Goal: Navigation & Orientation: Find specific page/section

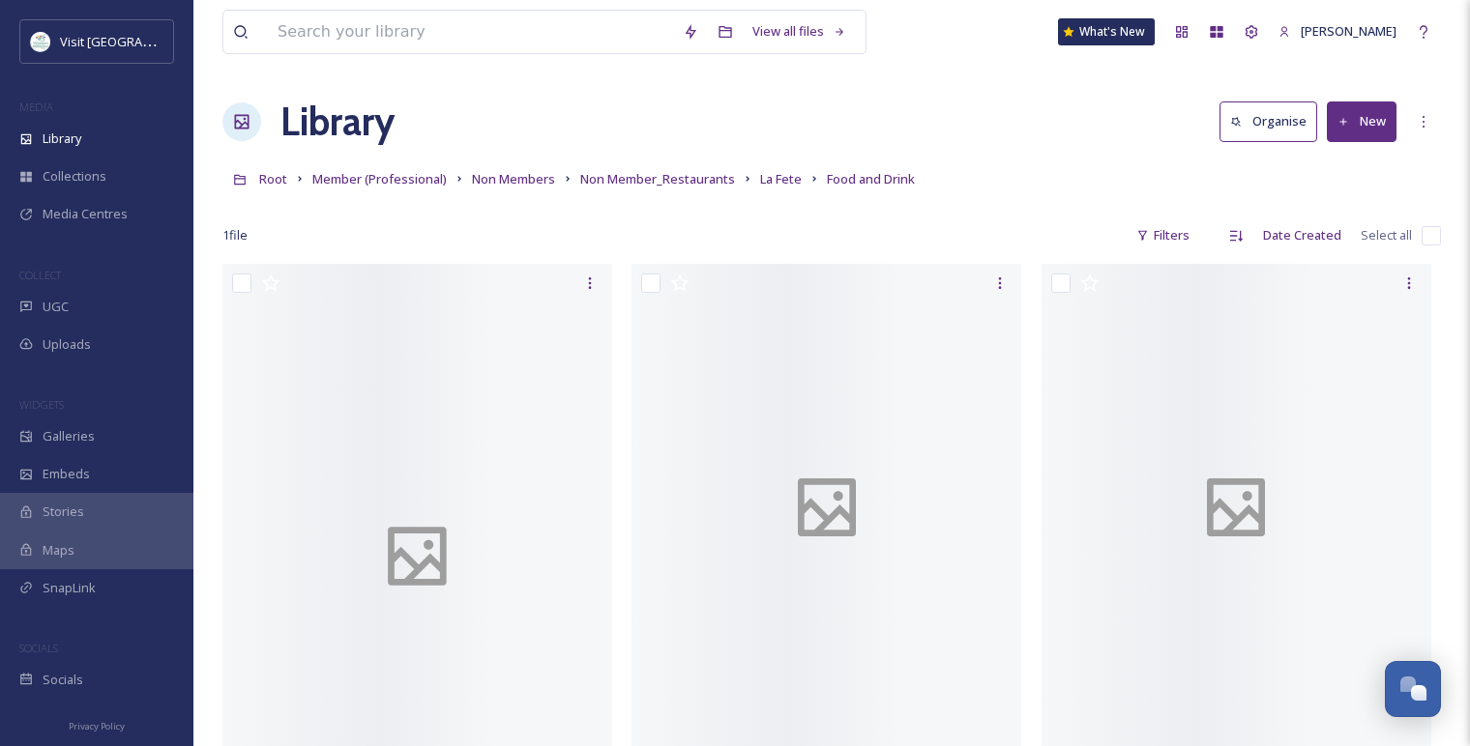
click at [999, 190] on div "Root Member (Professional) Non Members Non Member_Restaurants La Fete Food and …" at bounding box center [831, 179] width 1218 height 37
click at [775, 180] on span "La Fete" at bounding box center [781, 178] width 42 height 17
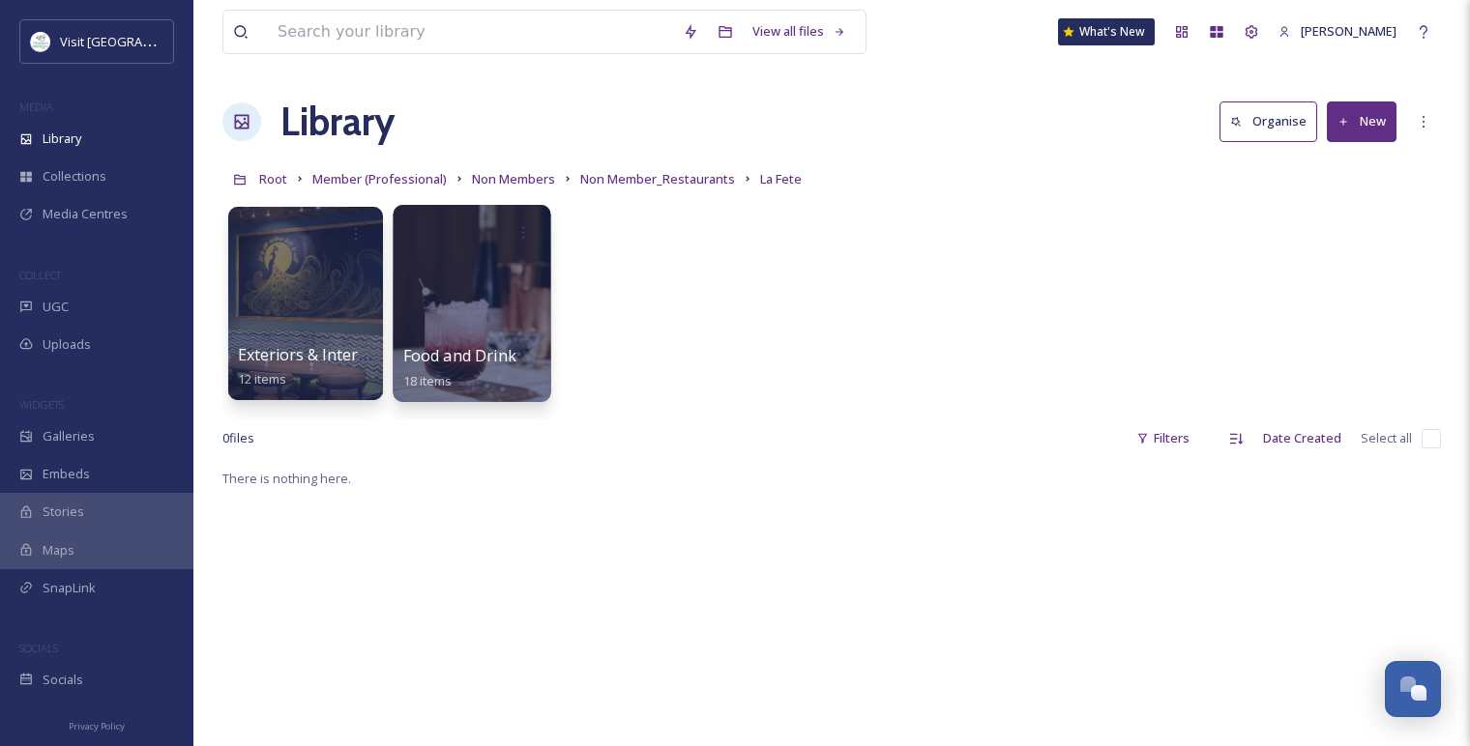
click at [481, 369] on div "Food and Drink 18 items" at bounding box center [472, 368] width 138 height 48
click at [487, 239] on div at bounding box center [472, 233] width 138 height 36
click at [467, 300] on div at bounding box center [472, 303] width 158 height 197
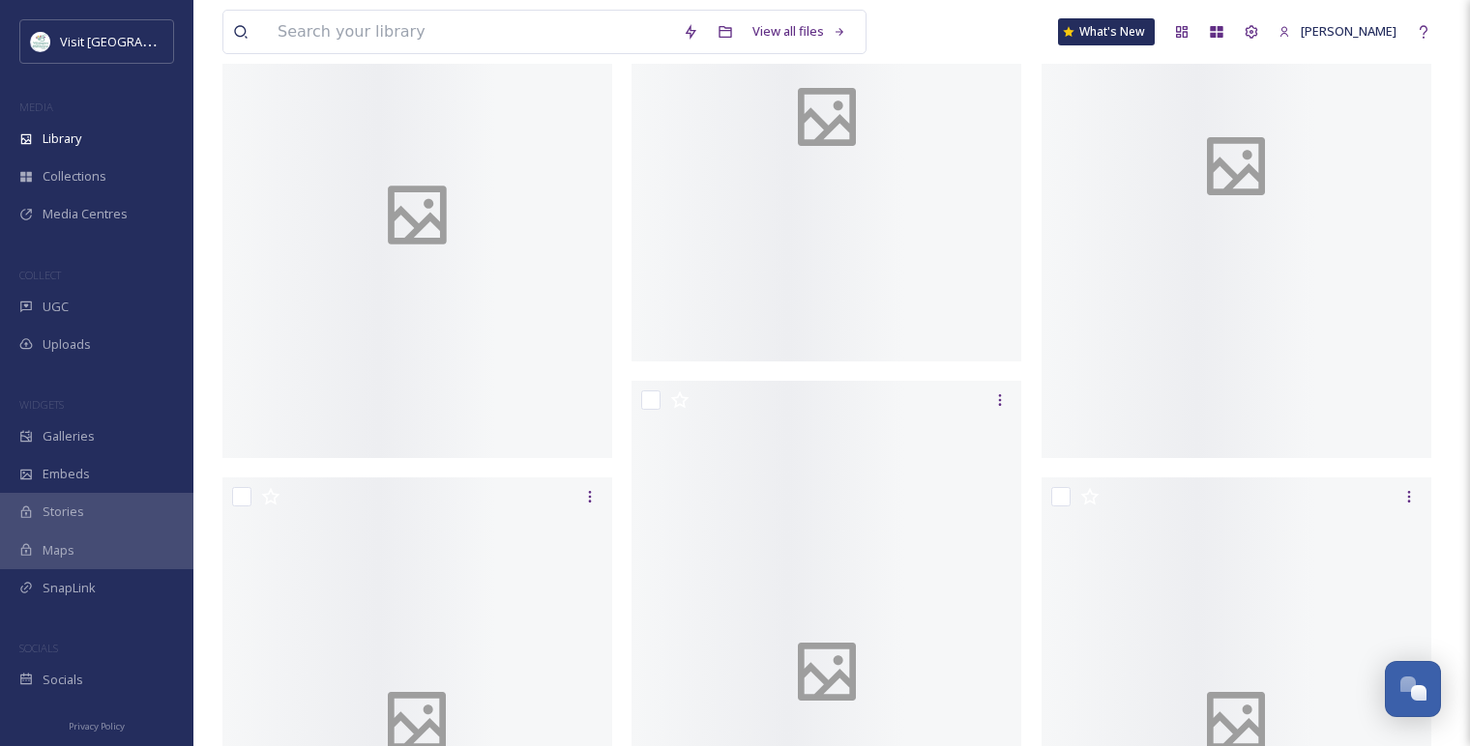
scroll to position [1074, 0]
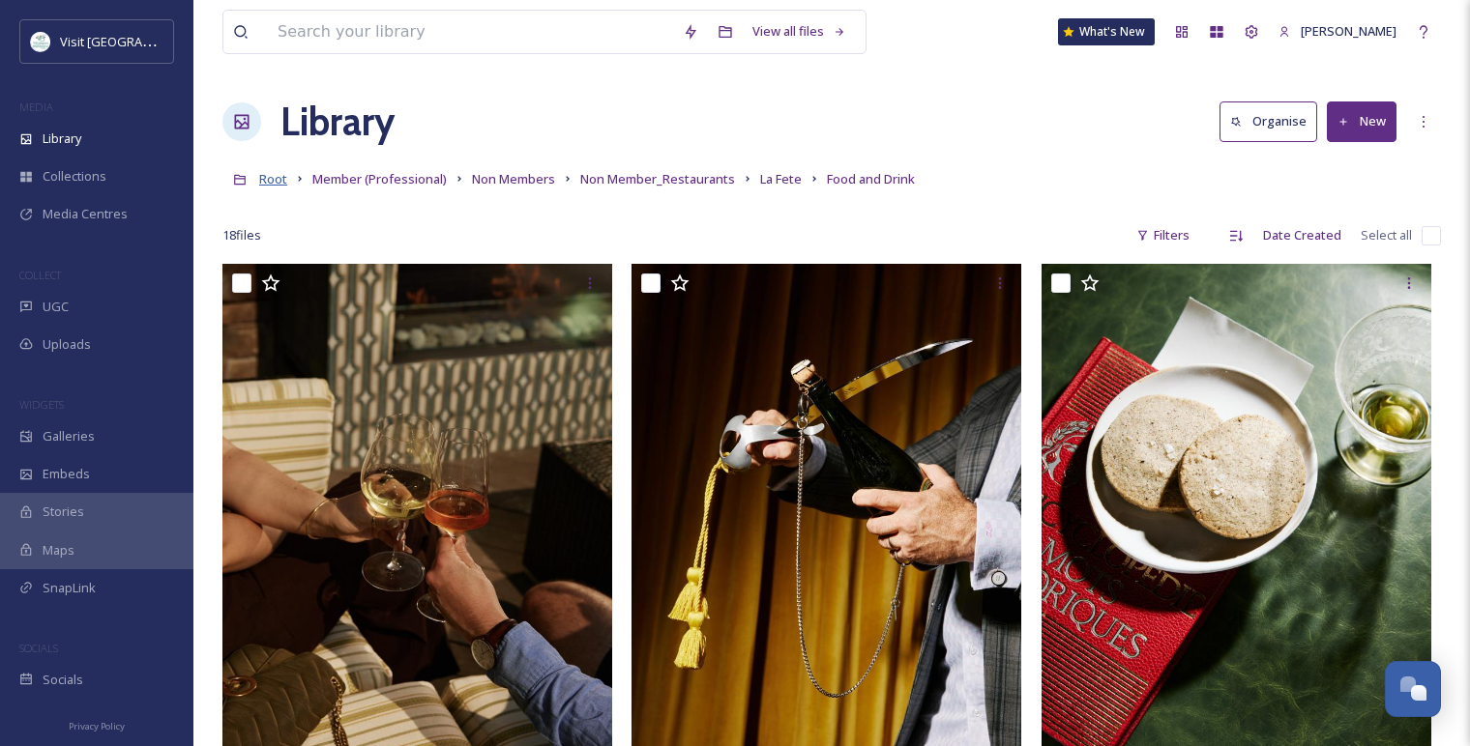
click at [271, 184] on span "Root" at bounding box center [273, 178] width 28 height 17
